Goal: Task Accomplishment & Management: Manage account settings

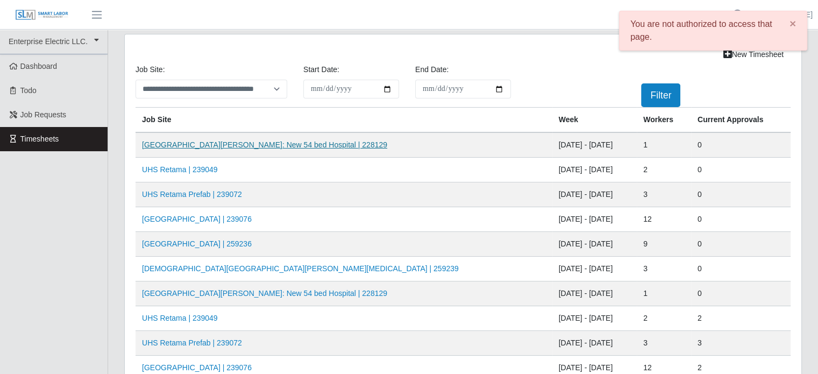
click at [257, 146] on link "HCA Methodist Westover Hills: New 54 bed Hospital | 228129" at bounding box center [264, 144] width 245 height 9
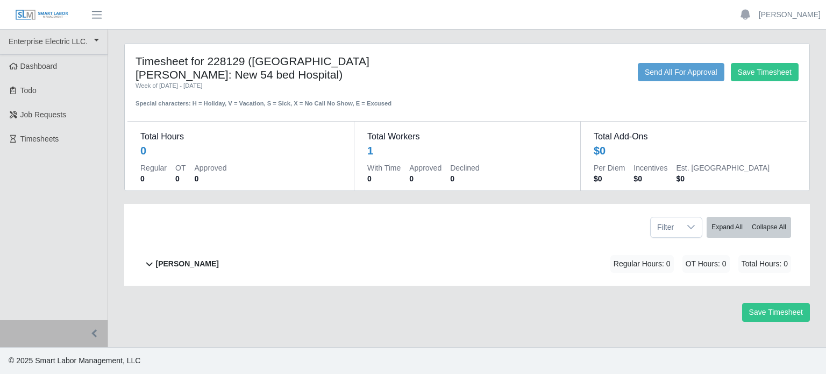
click at [180, 264] on b "[PERSON_NAME]" at bounding box center [187, 263] width 63 height 11
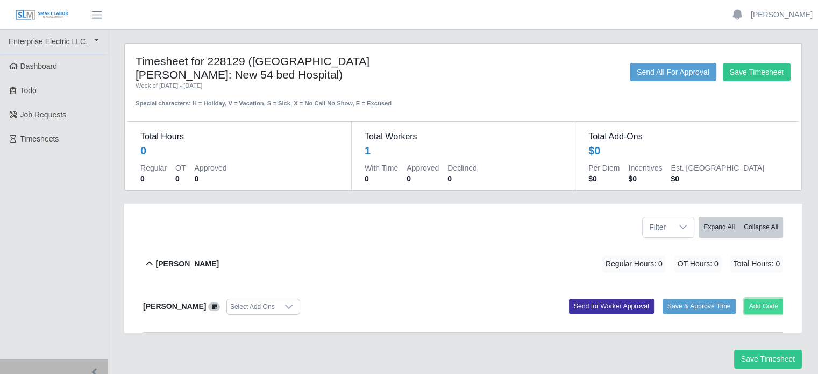
click at [767, 306] on button "Add Code" at bounding box center [764, 306] width 39 height 15
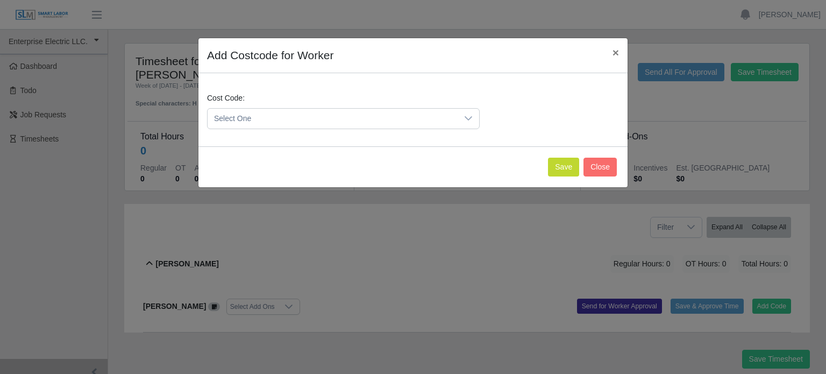
click at [285, 120] on span "Select One" at bounding box center [333, 119] width 250 height 20
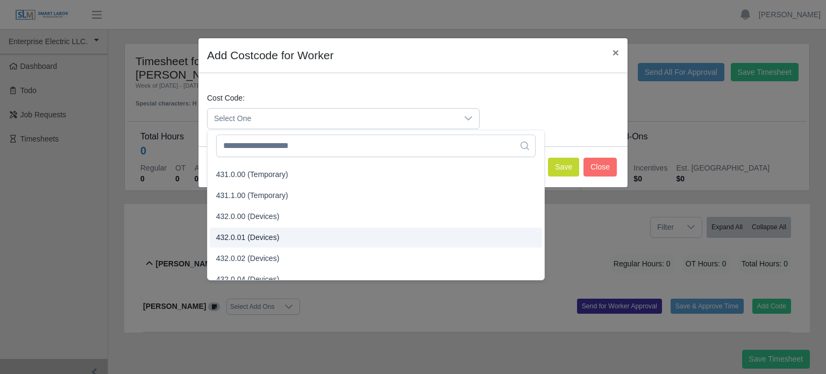
scroll to position [1184, 0]
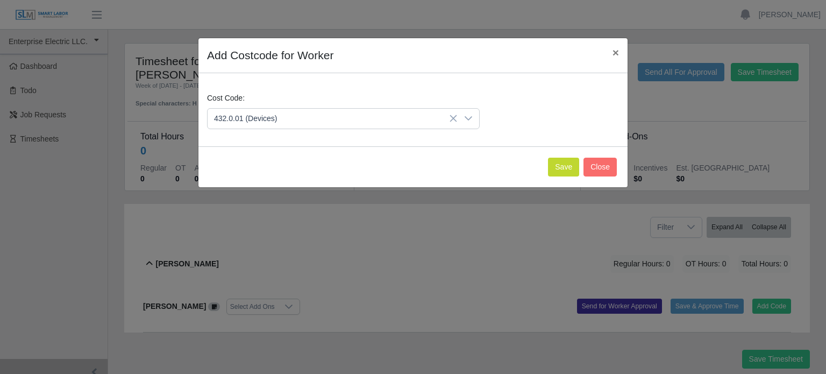
click at [243, 185] on span "432.0.01 (Devices)" at bounding box center [247, 183] width 63 height 11
click at [290, 116] on span "432.0.01 (Devices)" at bounding box center [333, 119] width 250 height 20
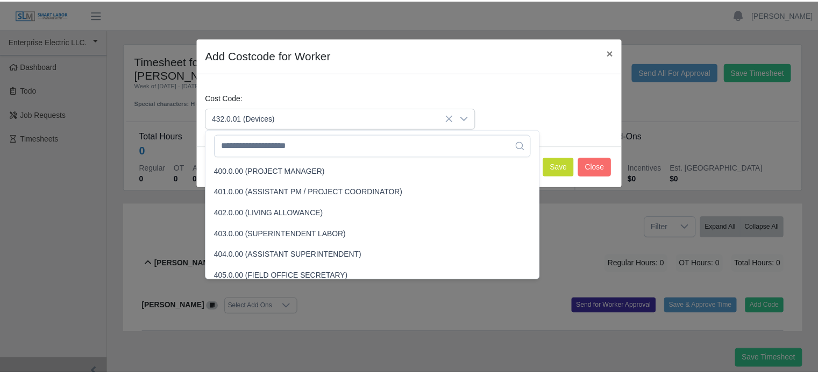
scroll to position [1093, 0]
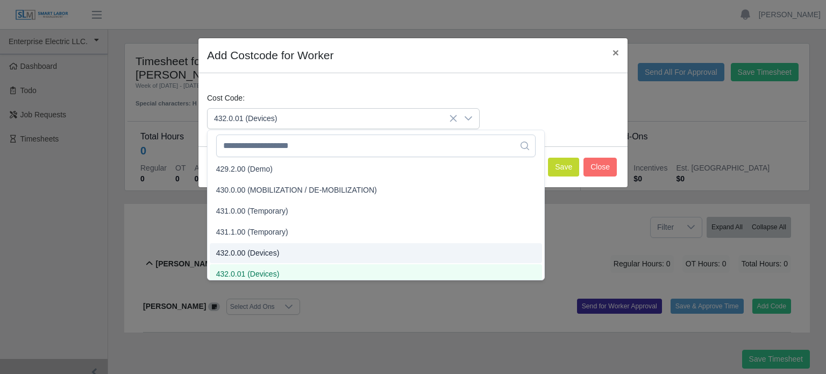
click at [236, 253] on span "432.0.00 (Devices)" at bounding box center [247, 252] width 63 height 11
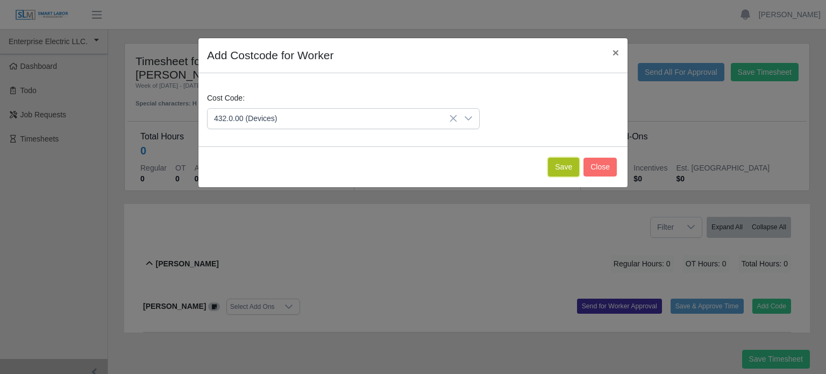
click at [554, 167] on button "Save" at bounding box center [563, 167] width 31 height 19
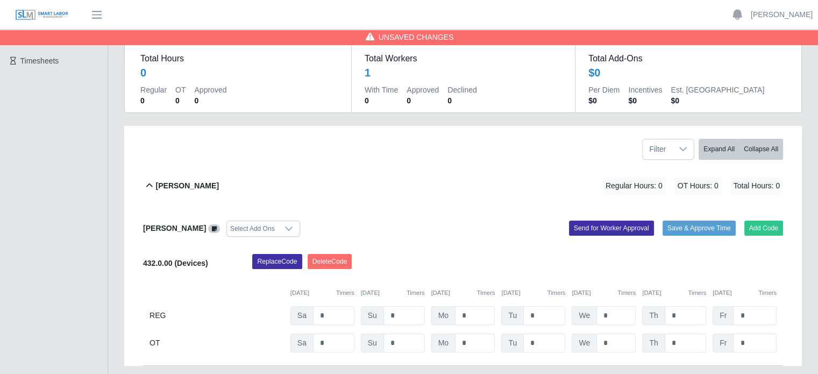
scroll to position [148, 0]
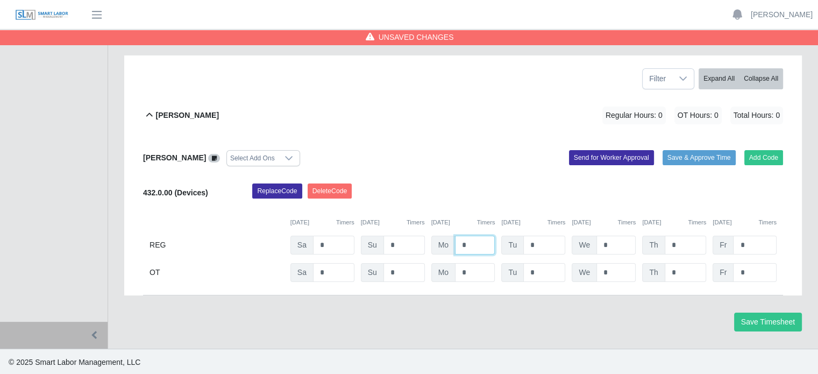
drag, startPoint x: 471, startPoint y: 244, endPoint x: 421, endPoint y: 243, distance: 50.1
click at [424, 243] on div "REG Sa * Su * Mo * Tu * We * Th * Fr *" at bounding box center [463, 245] width 640 height 19
type input "*"
drag, startPoint x: 536, startPoint y: 244, endPoint x: 603, endPoint y: 260, distance: 69.0
click at [536, 244] on input "*" at bounding box center [544, 245] width 42 height 19
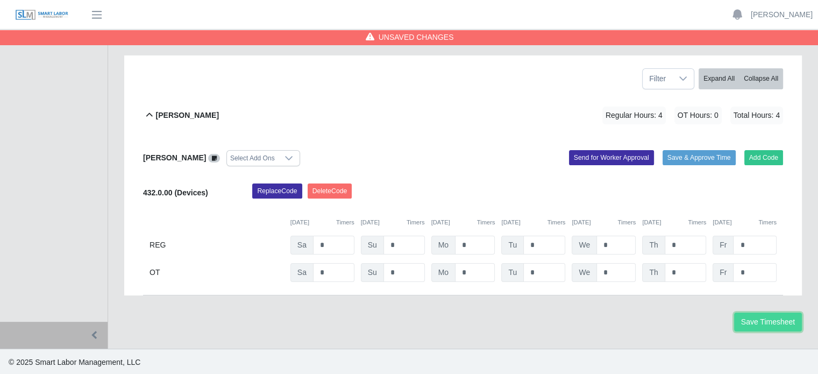
click at [754, 322] on button "Save Timesheet" at bounding box center [768, 322] width 68 height 19
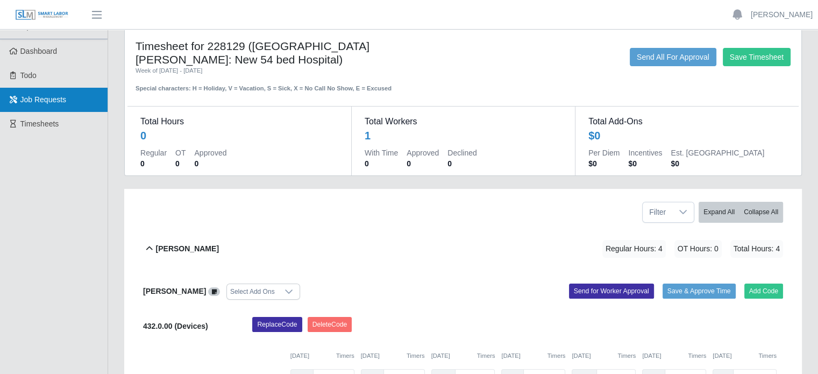
scroll to position [0, 0]
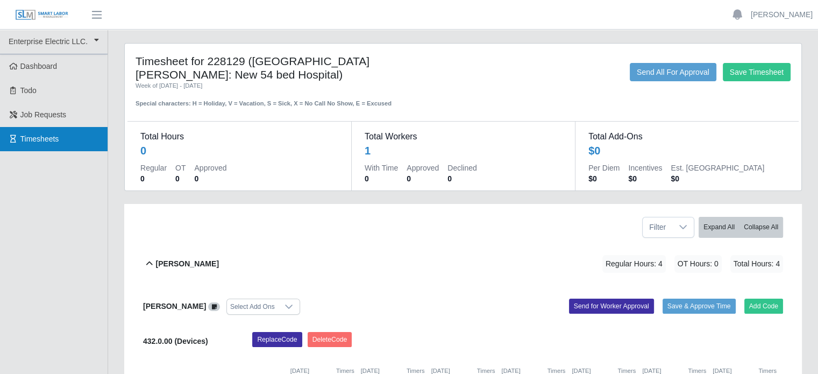
click at [49, 132] on link "Timesheets" at bounding box center [54, 139] width 108 height 24
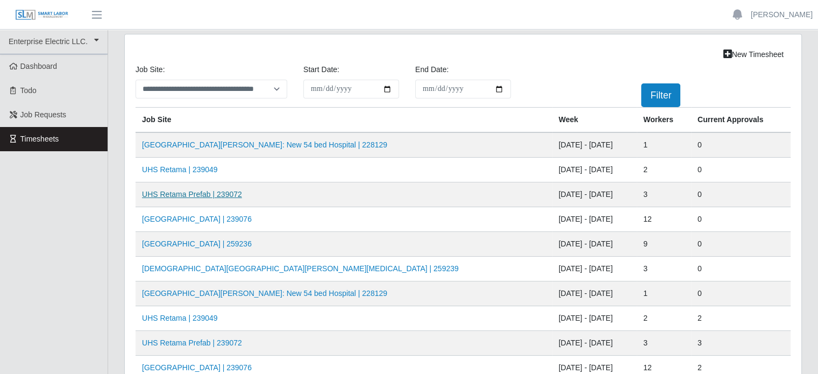
click at [193, 195] on link "UHS Retama Prefab | 239072" at bounding box center [192, 194] width 100 height 9
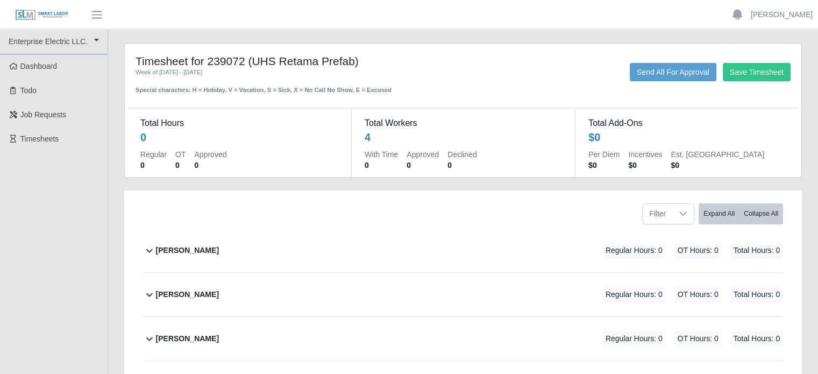
scroll to position [54, 0]
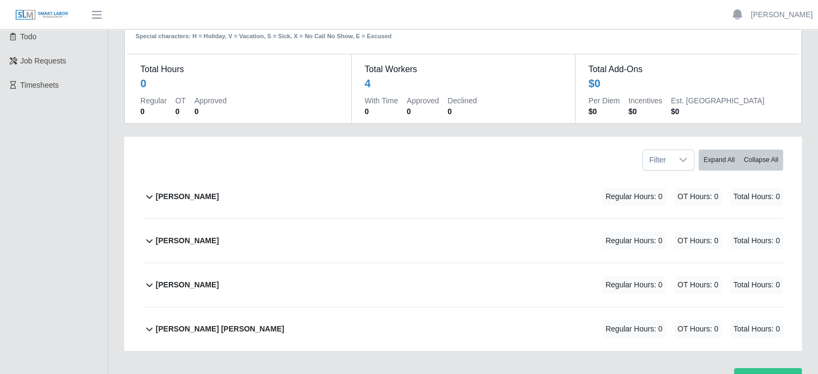
click at [192, 237] on b "[PERSON_NAME]" at bounding box center [187, 240] width 63 height 11
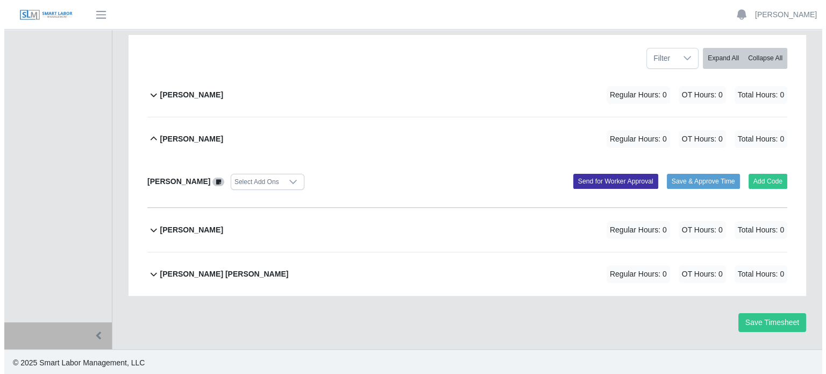
scroll to position [156, 0]
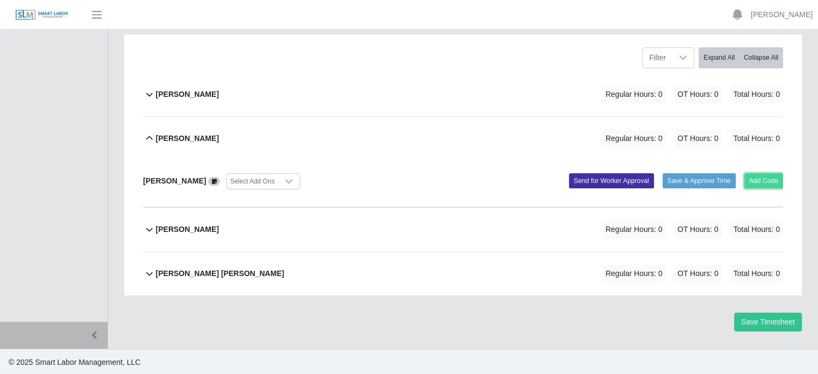
click at [769, 182] on button "Add Code" at bounding box center [764, 180] width 39 height 15
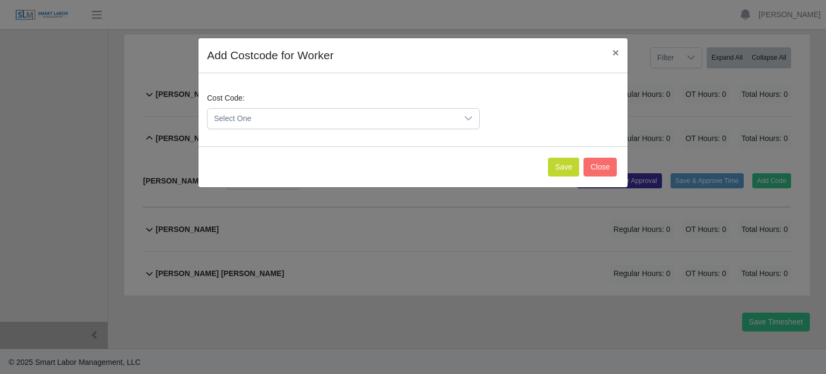
click at [293, 117] on span "Select One" at bounding box center [333, 119] width 250 height 20
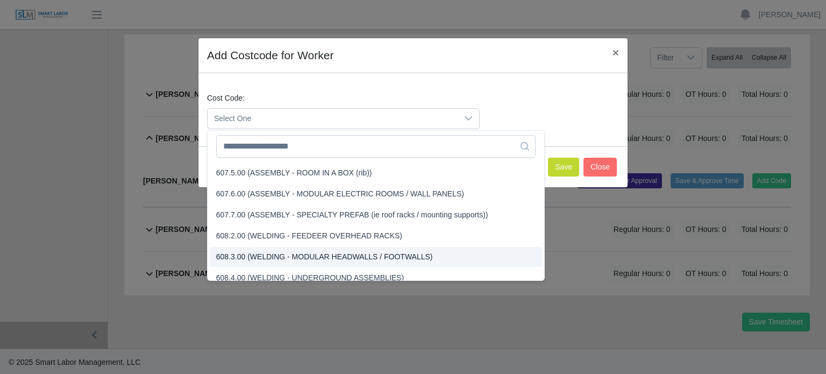
scroll to position [2554, 0]
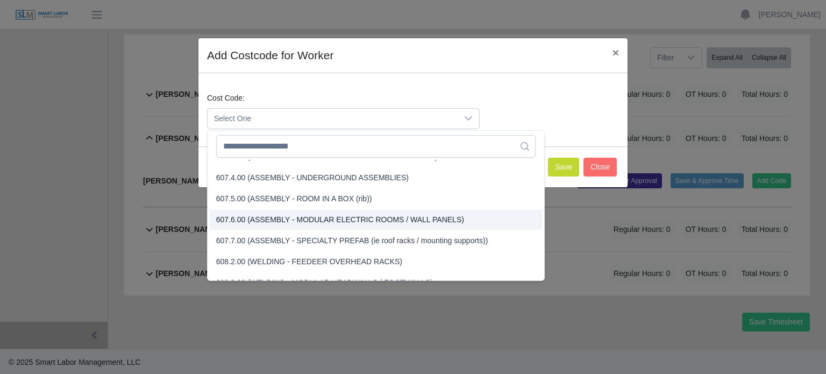
click at [263, 218] on span "607.6.00 (ASSEMBLY - MODULAR ELECTRIC ROOMS / WALL PANELS)" at bounding box center [340, 219] width 248 height 11
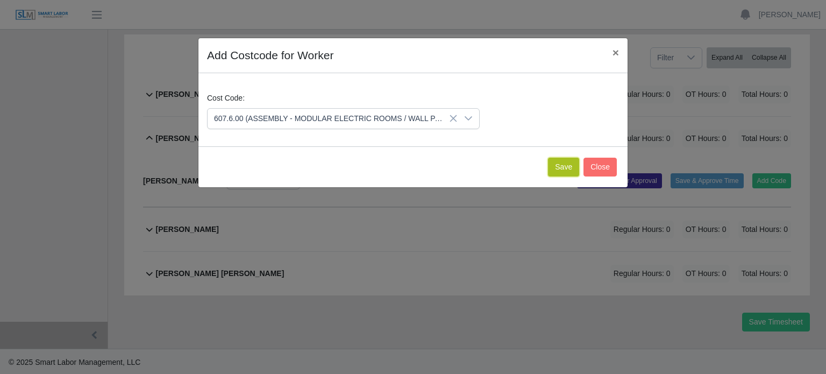
click at [562, 163] on button "Save" at bounding box center [563, 167] width 31 height 19
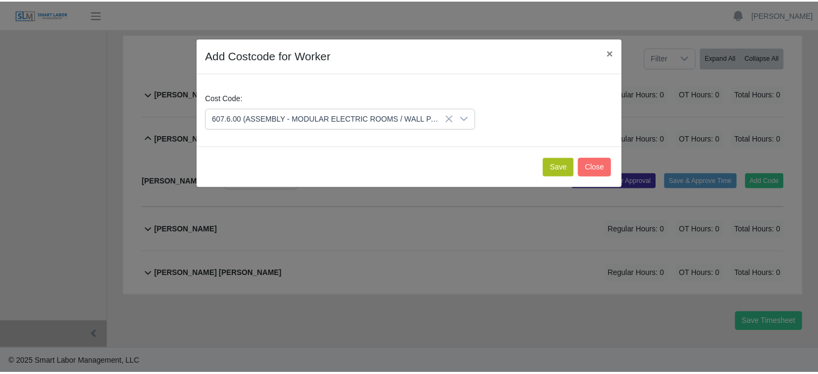
scroll to position [290, 0]
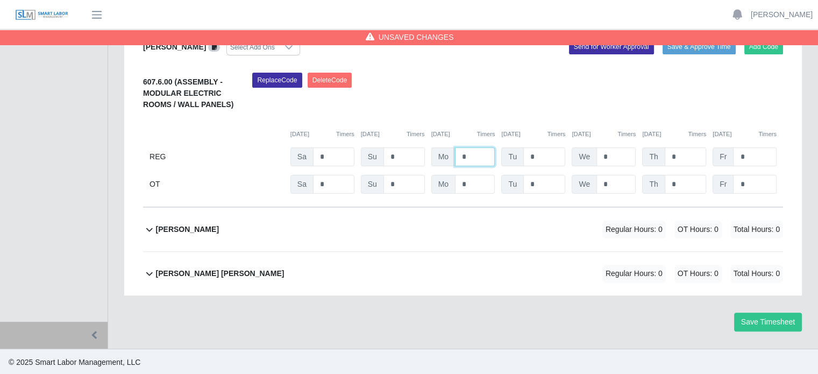
drag, startPoint x: 473, startPoint y: 156, endPoint x: 445, endPoint y: 153, distance: 28.1
click at [450, 154] on div "Mo *" at bounding box center [463, 156] width 64 height 19
type input "*"
click at [757, 317] on button "Save Timesheet" at bounding box center [768, 322] width 68 height 19
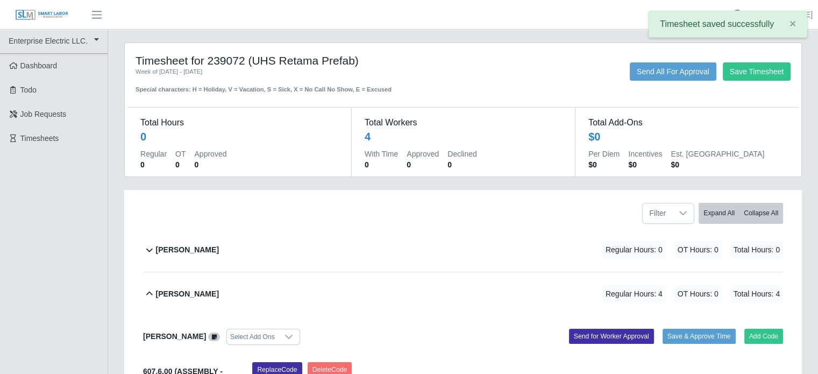
scroll to position [0, 0]
click at [792, 22] on span "×" at bounding box center [793, 23] width 6 height 12
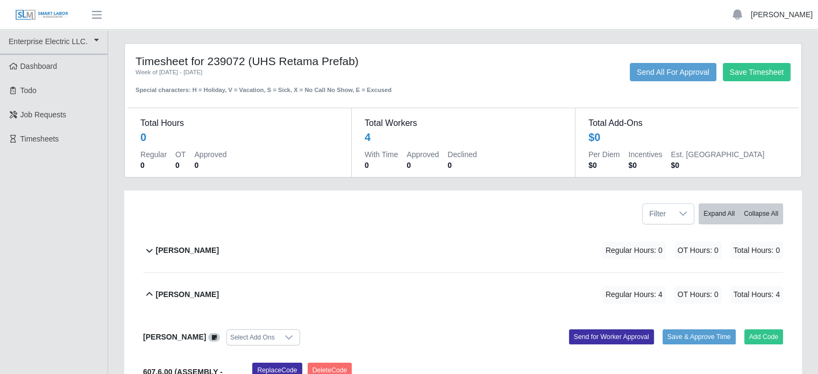
click at [774, 12] on link "[PERSON_NAME]" at bounding box center [782, 14] width 62 height 11
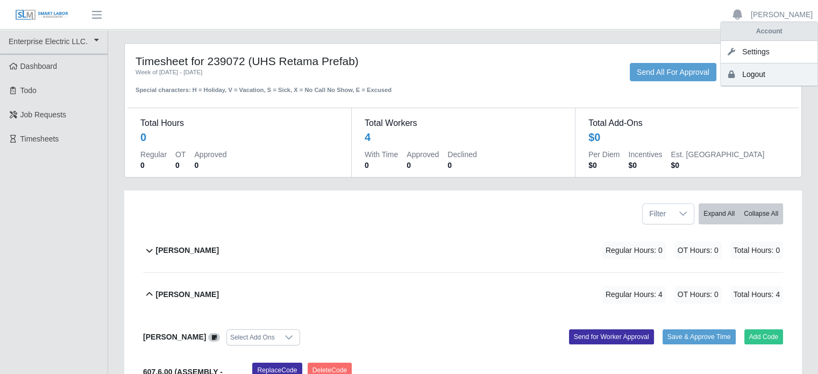
drag, startPoint x: 749, startPoint y: 71, endPoint x: 731, endPoint y: 70, distance: 18.3
click at [749, 71] on link "Logout" at bounding box center [769, 74] width 97 height 23
